Goal: Information Seeking & Learning: Learn about a topic

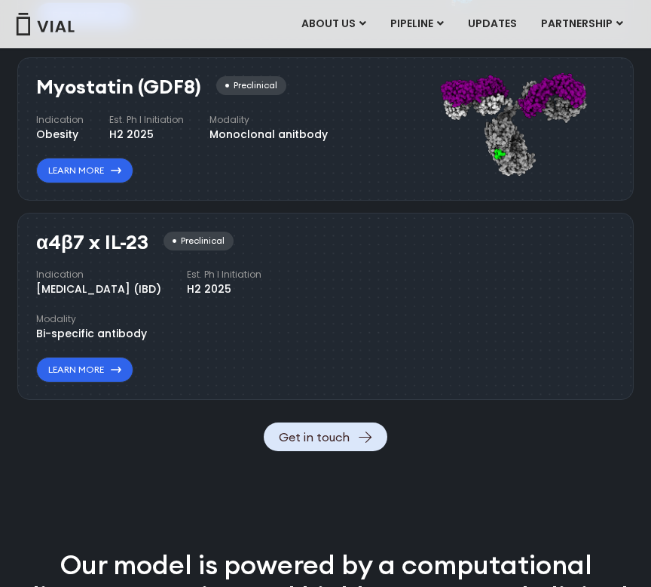
scroll to position [1579, 0]
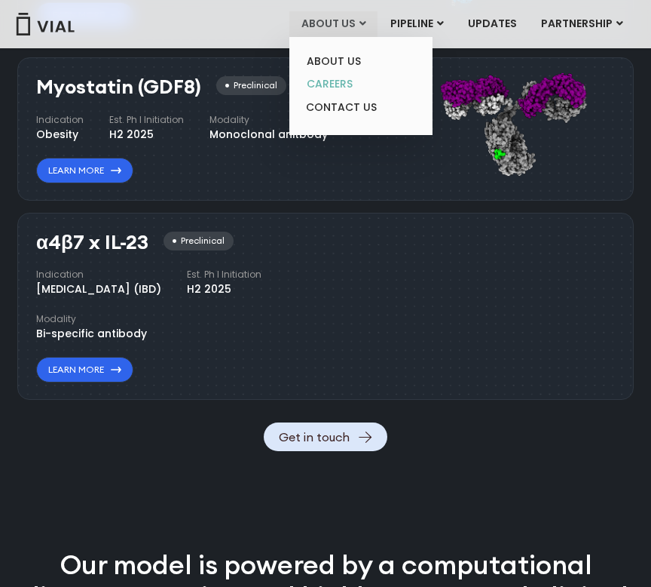
click at [353, 88] on link "CAREERS" at bounding box center [361, 83] width 132 height 23
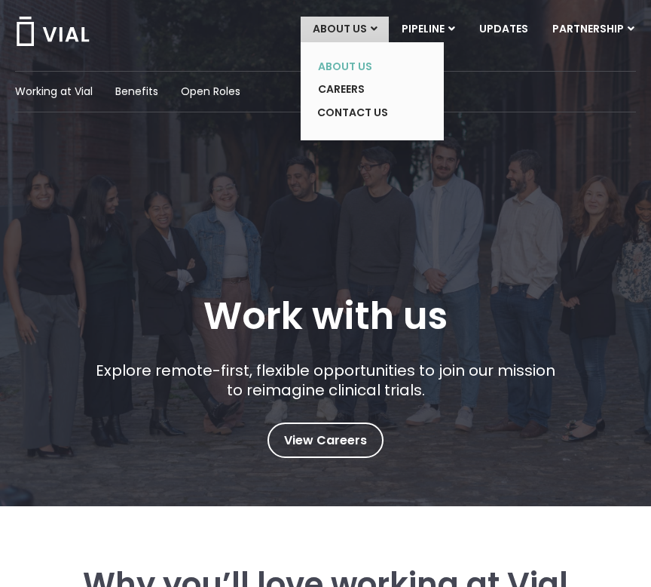
click at [348, 58] on link "ABOUT US" at bounding box center [361, 66] width 110 height 23
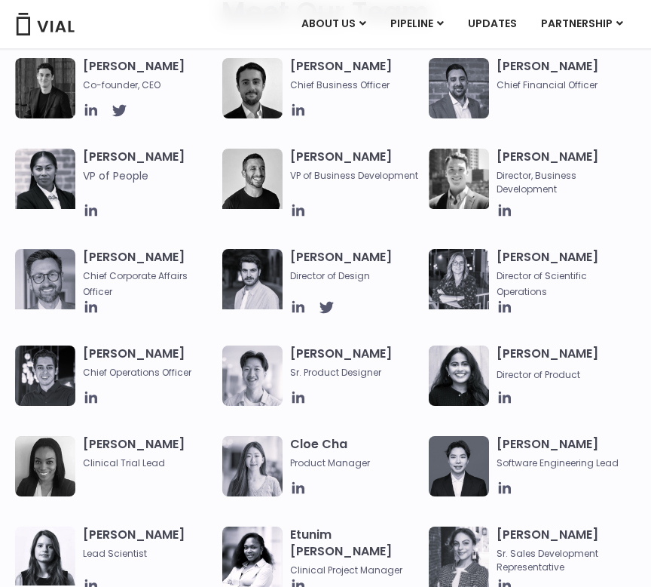
scroll to position [718, 0]
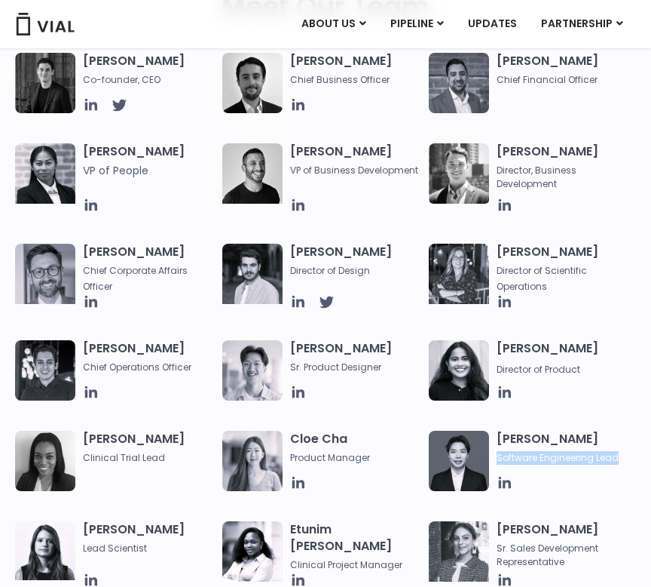
drag, startPoint x: 493, startPoint y: 461, endPoint x: 642, endPoint y: 464, distance: 149.3
click at [643, 465] on div "[PERSON_NAME] Co-founder, CEO [PERSON_NAME] Chief Business Officer [PERSON_NAME…" at bounding box center [325, 287] width 651 height 468
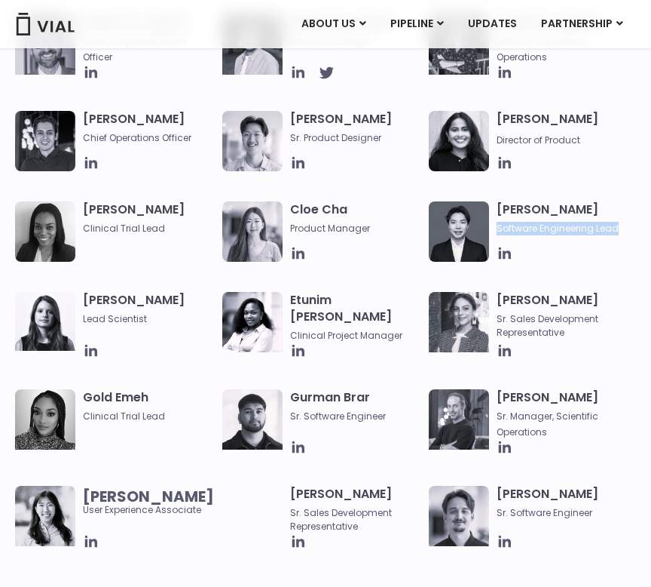
scroll to position [951, 0]
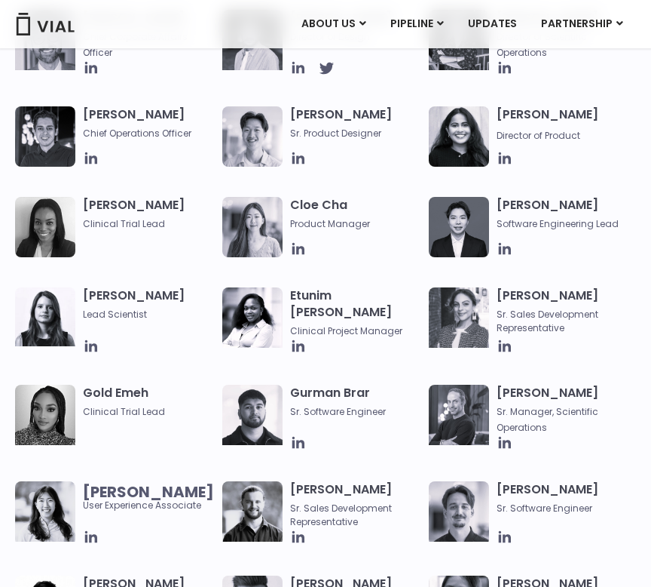
click at [504, 259] on div "[PERSON_NAME] Co-founder, CEO [PERSON_NAME] Chief Business Officer [PERSON_NAME…" at bounding box center [325, 53] width 621 height 468
click at [504, 253] on icon at bounding box center [505, 248] width 12 height 12
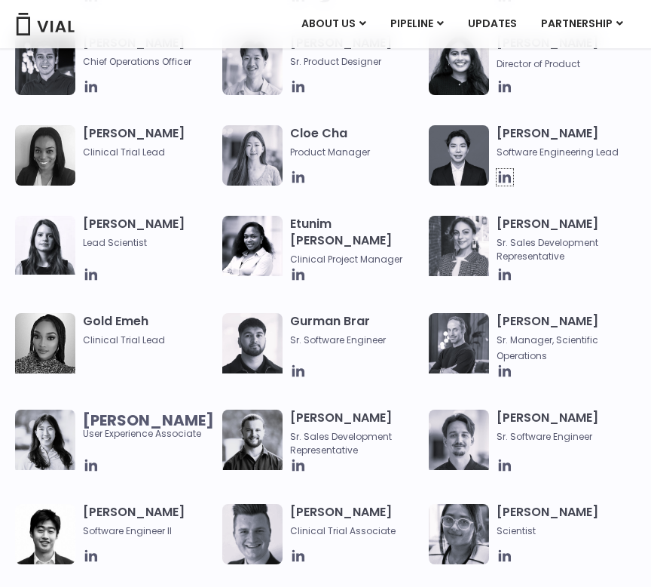
scroll to position [1019, 0]
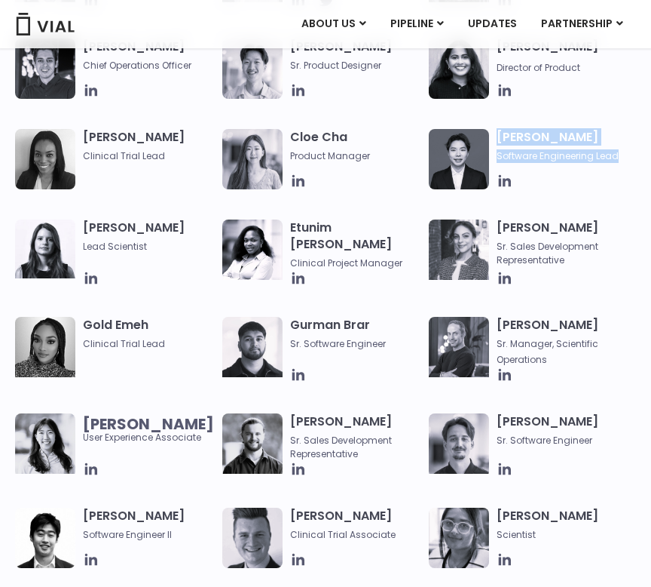
drag, startPoint x: 625, startPoint y: 158, endPoint x: 495, endPoint y: 132, distance: 132.9
click at [495, 132] on div "[PERSON_NAME] Software Engineering Lead" at bounding box center [532, 159] width 207 height 60
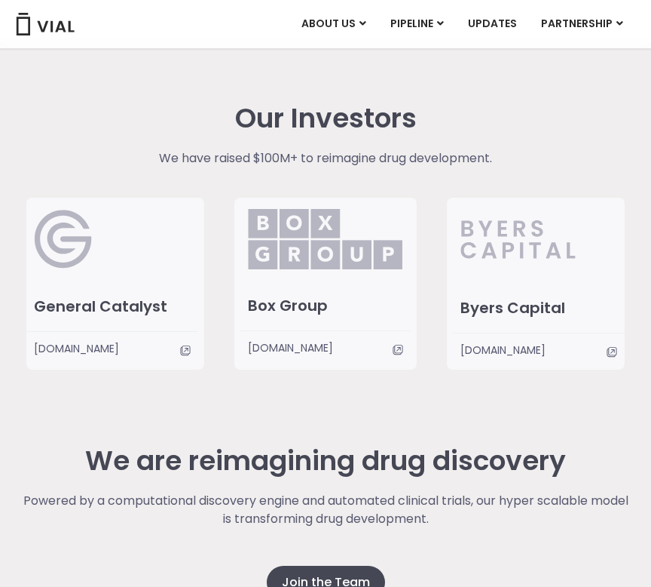
scroll to position [2735, 0]
